Goal: Transaction & Acquisition: Purchase product/service

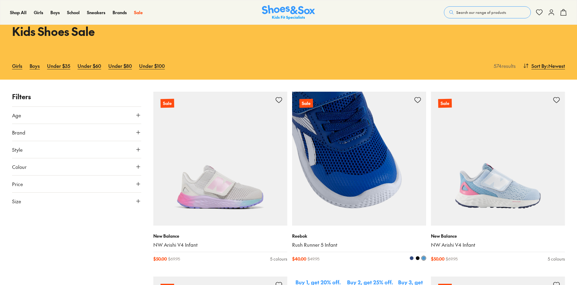
scroll to position [121, 0]
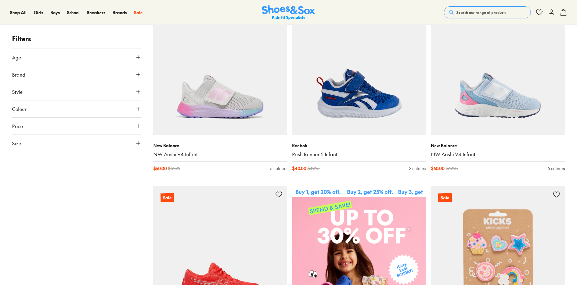
click at [140, 60] on icon at bounding box center [138, 57] width 6 height 6
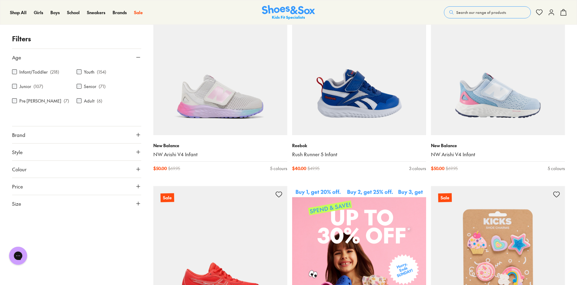
scroll to position [0, 0]
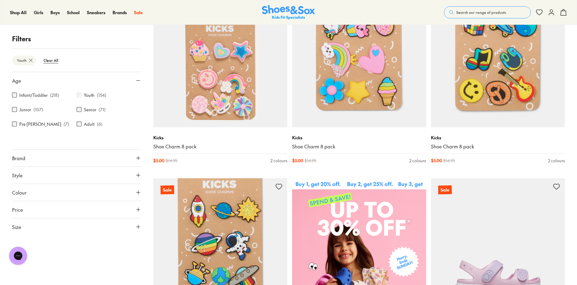
scroll to position [170, 0]
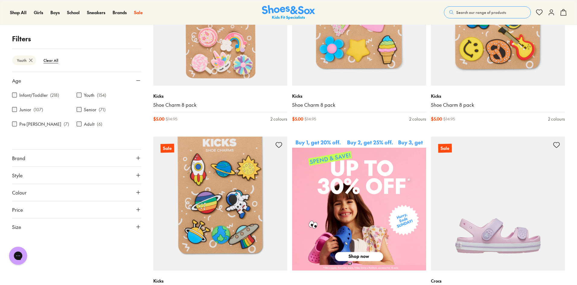
click at [29, 162] on button "Brand" at bounding box center [76, 158] width 129 height 17
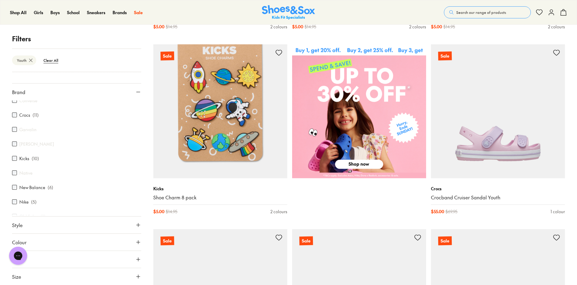
scroll to position [321, 0]
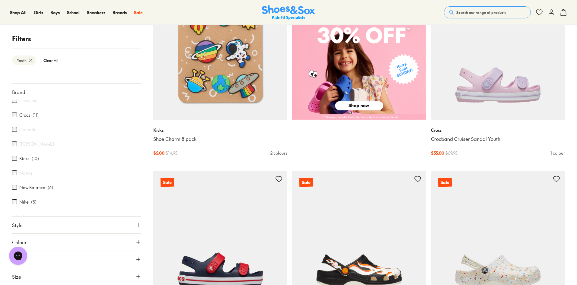
click at [135, 276] on icon at bounding box center [138, 277] width 6 height 6
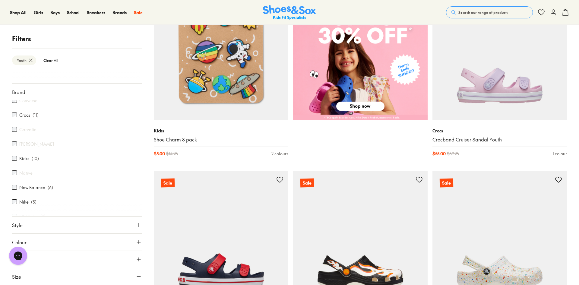
drag, startPoint x: 139, startPoint y: 163, endPoint x: 139, endPoint y: 216, distance: 53.4
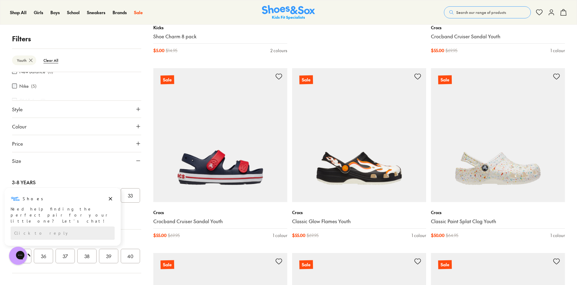
scroll to position [442, 0]
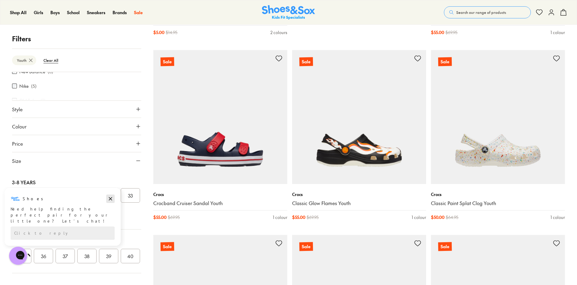
click at [112, 196] on icon "Dismiss campaign" at bounding box center [110, 198] width 6 height 7
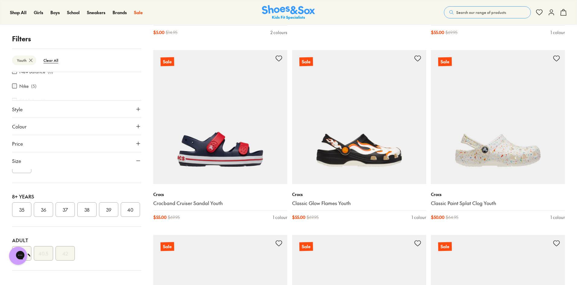
scroll to position [184, 0]
click at [44, 203] on button "36" at bounding box center [43, 210] width 19 height 14
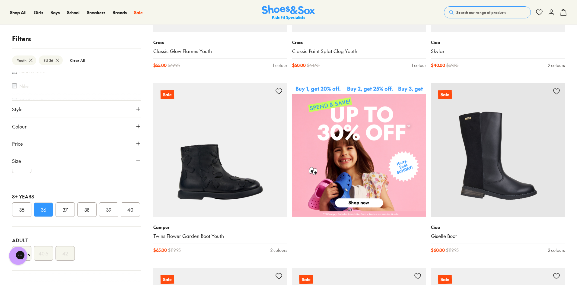
scroll to position [261, 0]
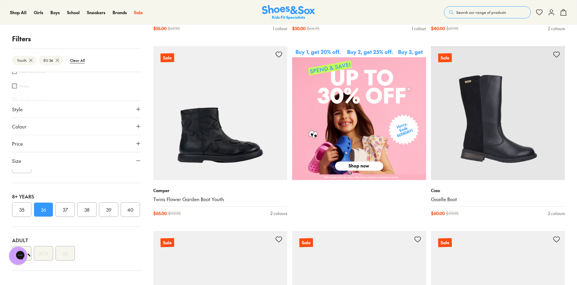
click at [63, 111] on button "Style" at bounding box center [76, 109] width 129 height 17
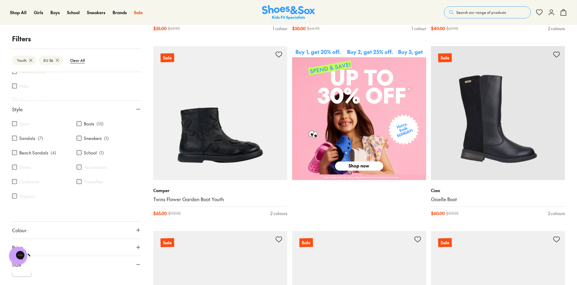
click at [84, 140] on label "Sneakers" at bounding box center [93, 138] width 18 height 6
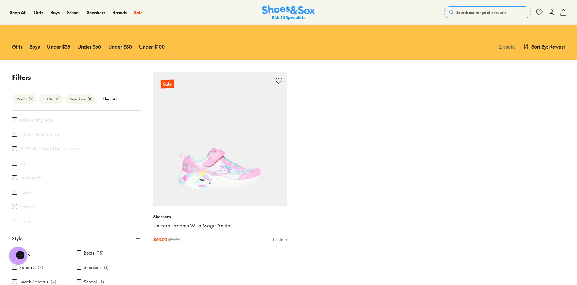
click at [30, 97] on icon at bounding box center [31, 99] width 6 height 6
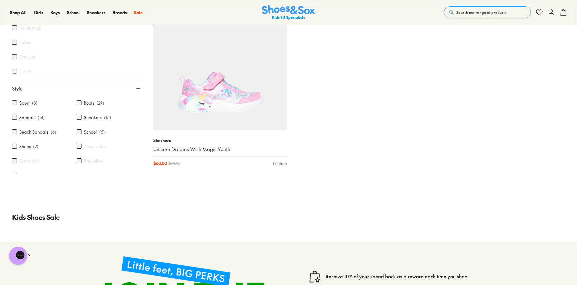
scroll to position [1052, 0]
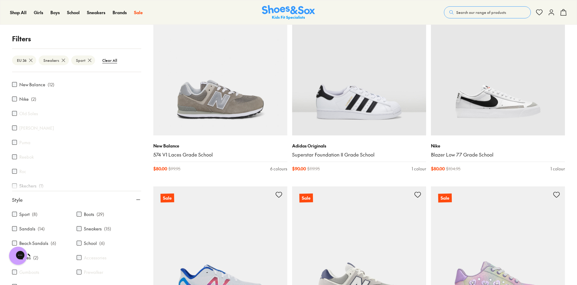
scroll to position [292, 0]
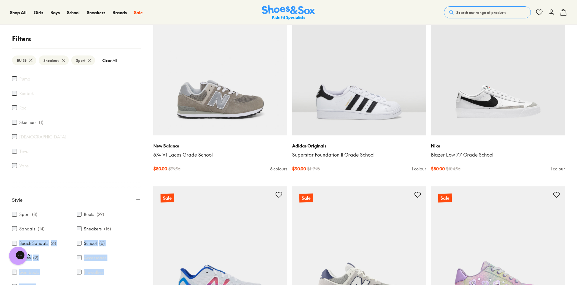
drag, startPoint x: 142, startPoint y: 193, endPoint x: 139, endPoint y: 227, distance: 34.0
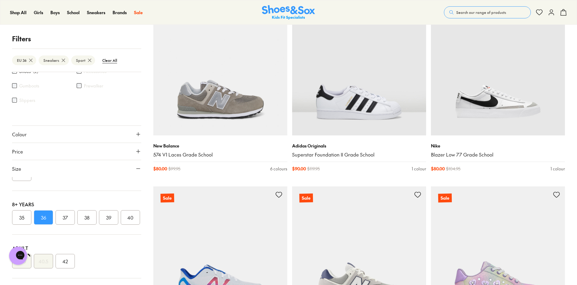
click at [208, 8] on div "Shop All Shop All Shop All Up to 30% off New Arrivals Online Only Best Sellers …" at bounding box center [288, 12] width 577 height 25
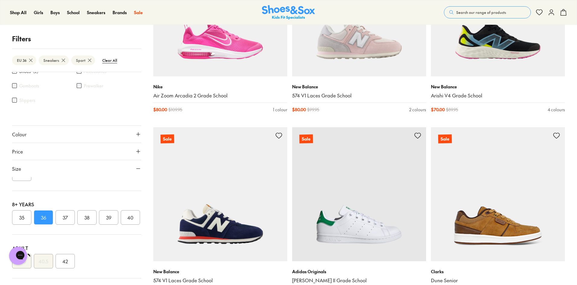
scroll to position [0, 0]
